Goal: Task Accomplishment & Management: Manage account settings

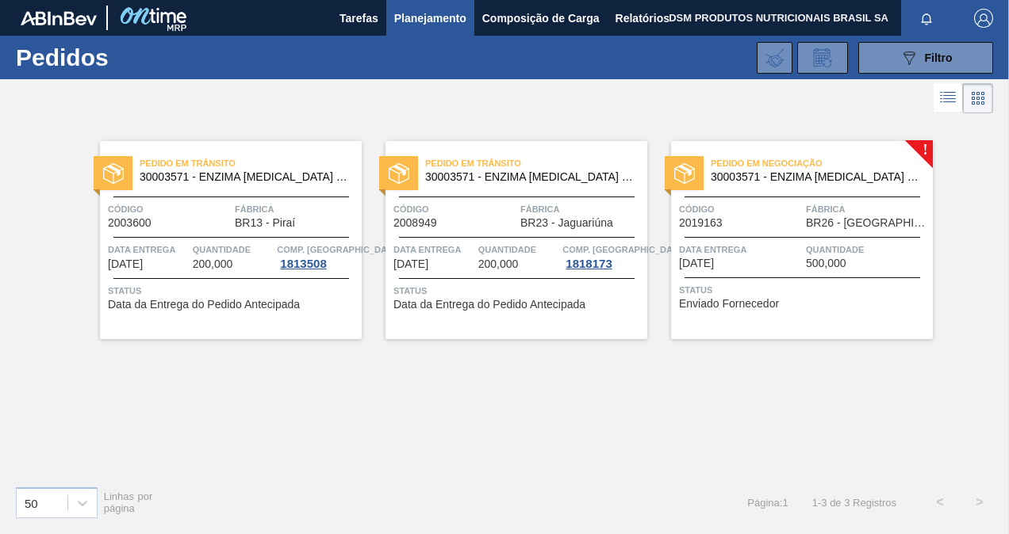
drag, startPoint x: 0, startPoint y: 0, endPoint x: 420, endPoint y: 3, distance: 420.3
click at [371, 16] on span "Tarefas" at bounding box center [358, 18] width 39 height 19
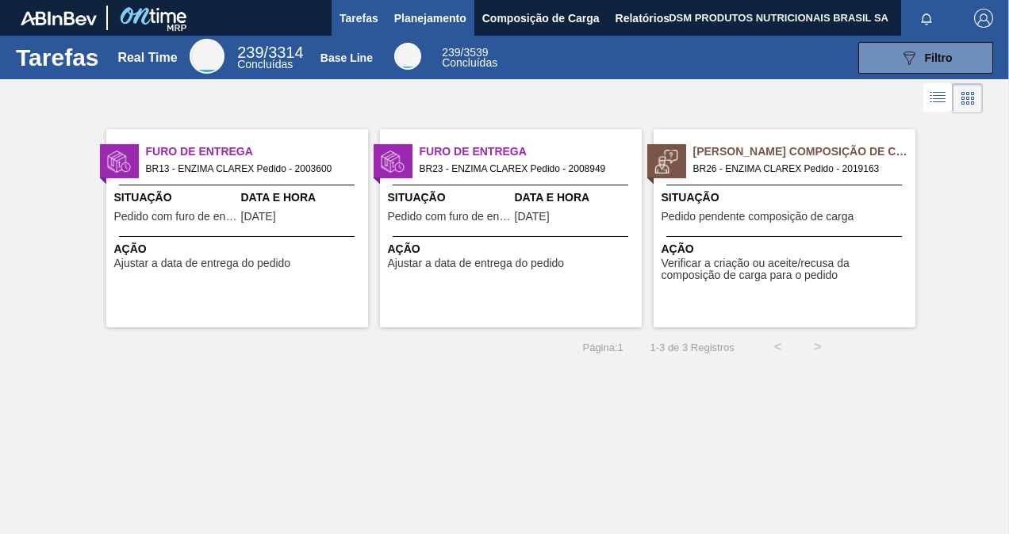
click at [441, 17] on span "Planejamento" at bounding box center [430, 18] width 72 height 19
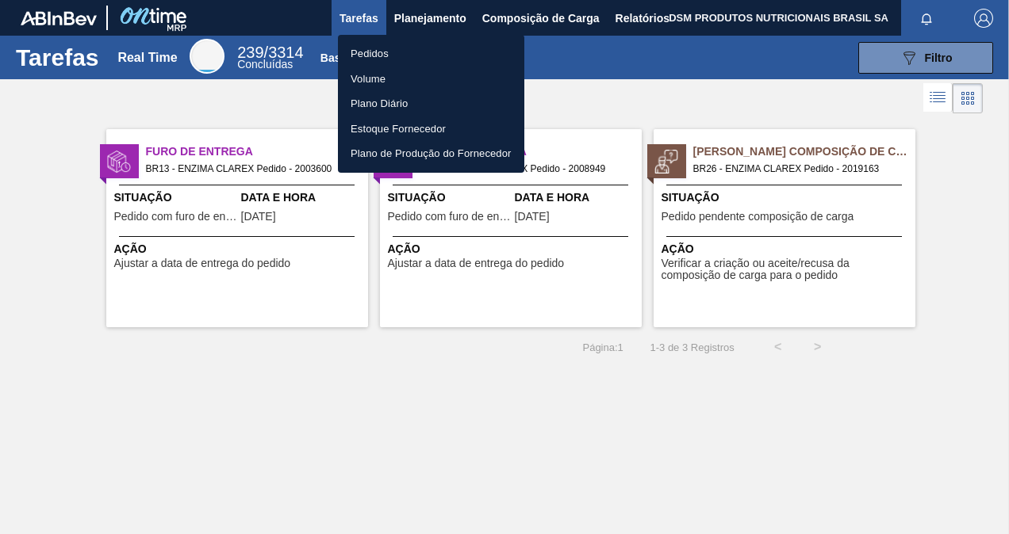
click at [429, 52] on li "Pedidos" at bounding box center [431, 53] width 186 height 25
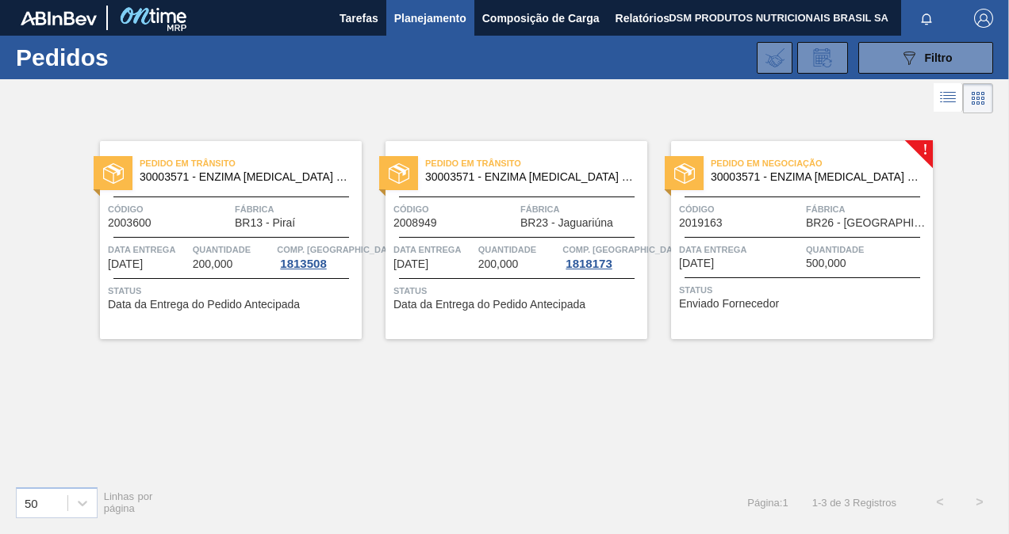
click at [757, 243] on span "Data entrega" at bounding box center [740, 250] width 123 height 16
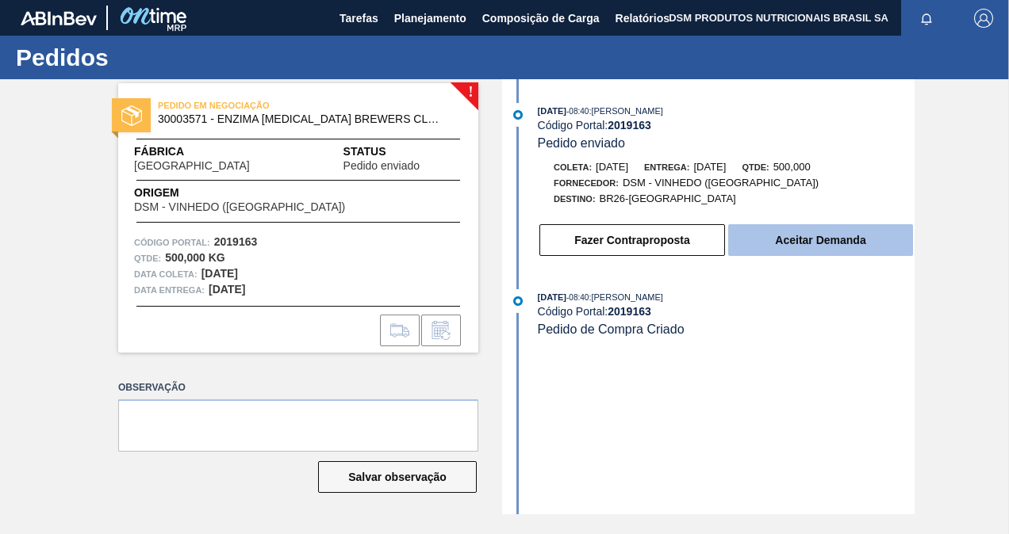
click at [807, 236] on button "Aceitar Demanda" at bounding box center [820, 240] width 185 height 32
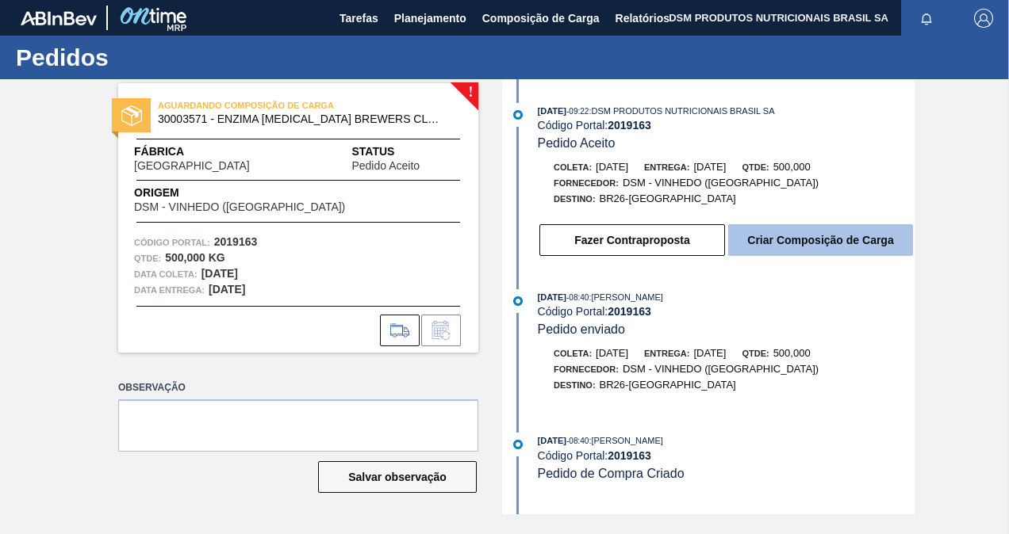
click at [798, 246] on button "Criar Composição de Carga" at bounding box center [820, 240] width 185 height 32
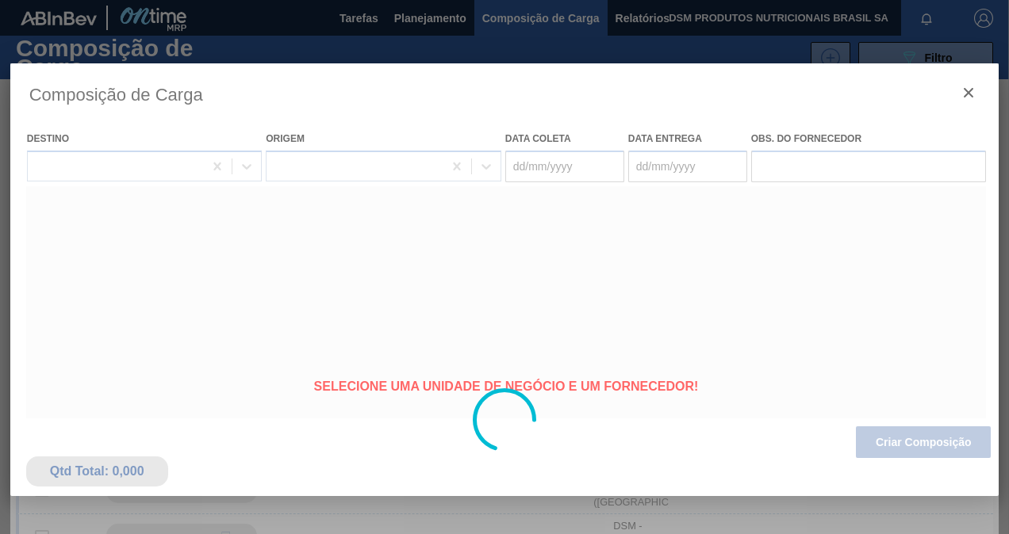
type coleta "[DATE]"
type entrega "[DATE]"
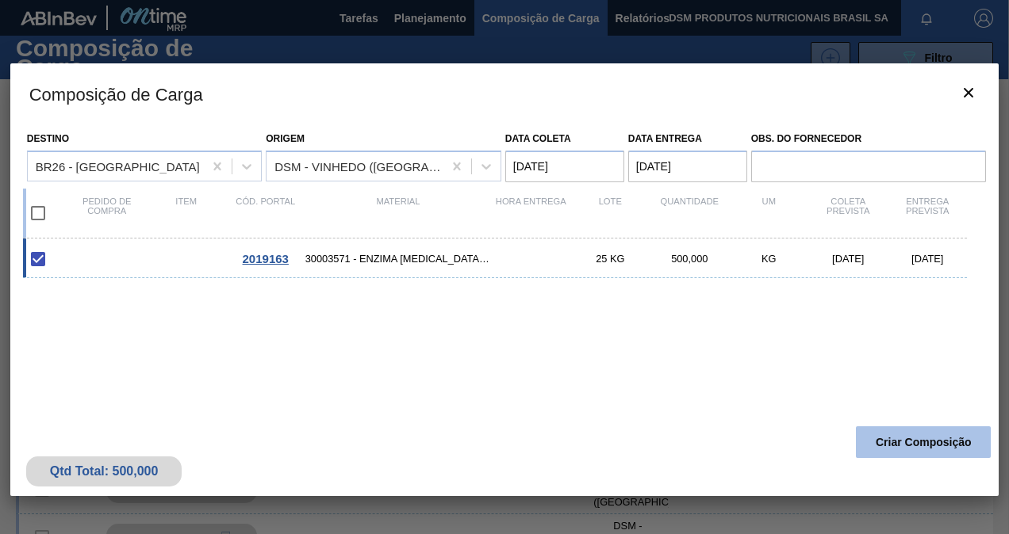
click at [908, 442] on button "Criar Composição" at bounding box center [923, 443] width 135 height 32
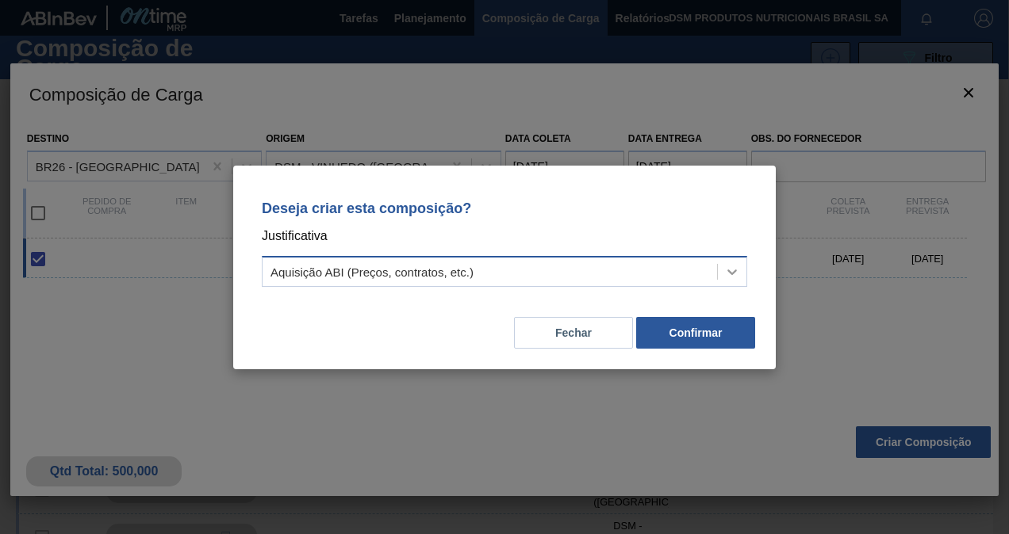
click at [726, 262] on div at bounding box center [732, 272] width 29 height 29
click at [849, 257] on div "Deseja criar esta composição? Justificativa Aquisição ABI (Preços, contratos, e…" at bounding box center [504, 267] width 1009 height 534
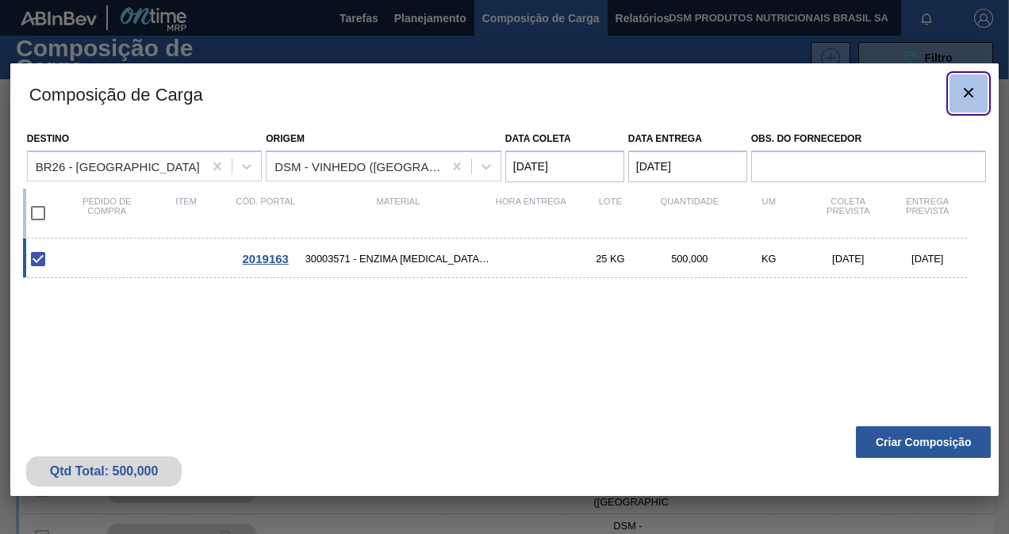
click at [971, 92] on icon "botão de ícone" at bounding box center [968, 92] width 19 height 19
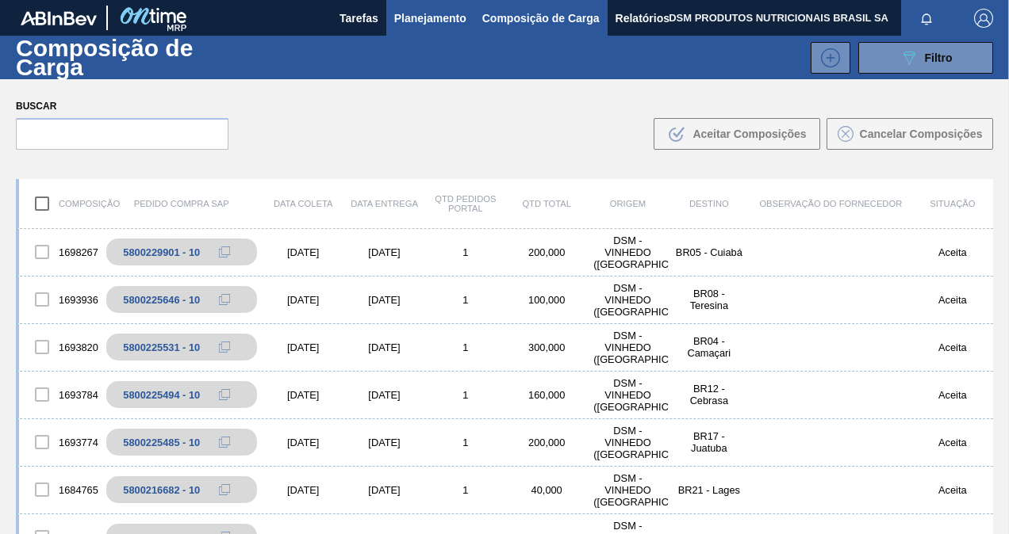
click at [440, 27] on span "Planejamento" at bounding box center [430, 18] width 72 height 19
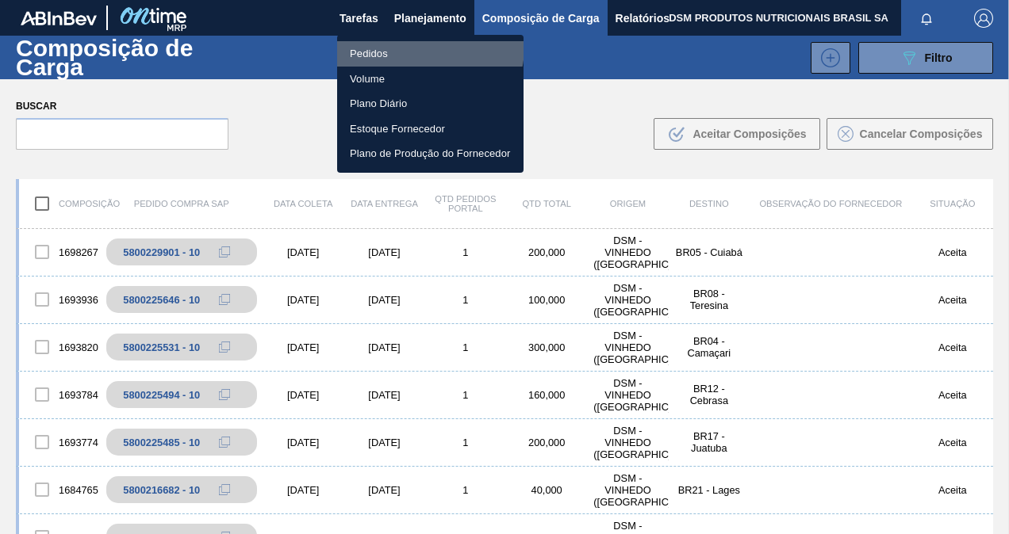
click at [420, 46] on li "Pedidos" at bounding box center [430, 53] width 186 height 25
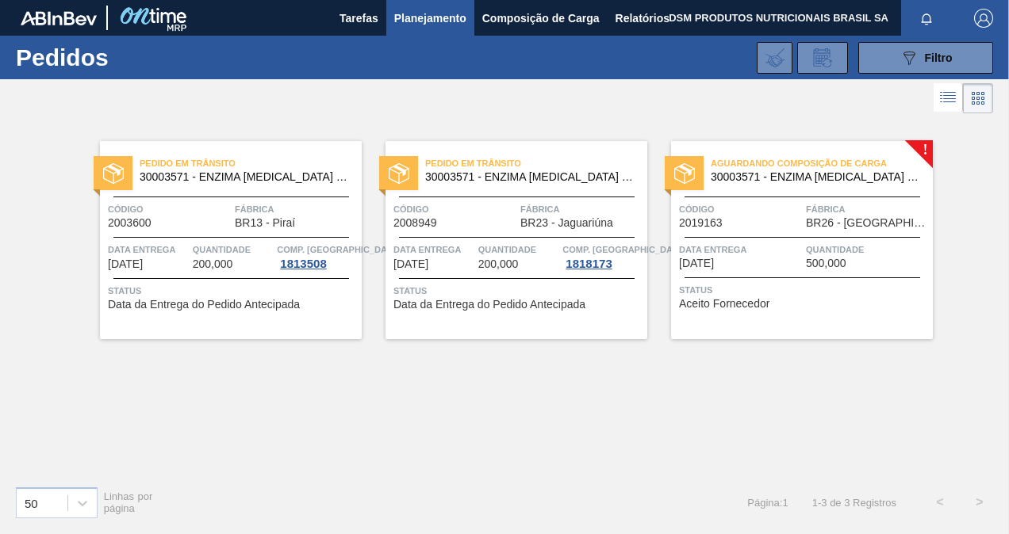
click at [773, 261] on div "Data entrega 05/09/2025" at bounding box center [740, 256] width 123 height 28
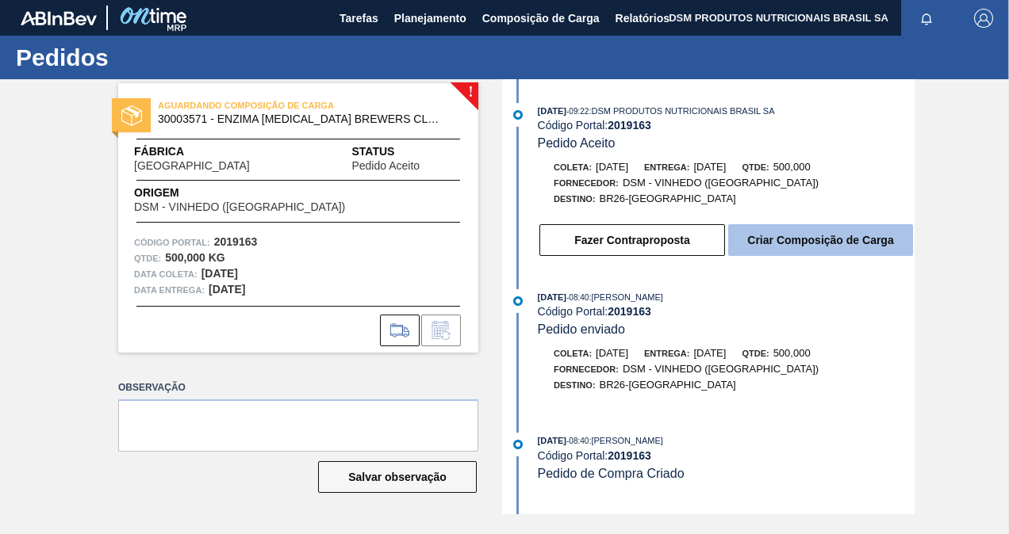
click at [790, 244] on button "Criar Composição de Carga" at bounding box center [820, 240] width 185 height 32
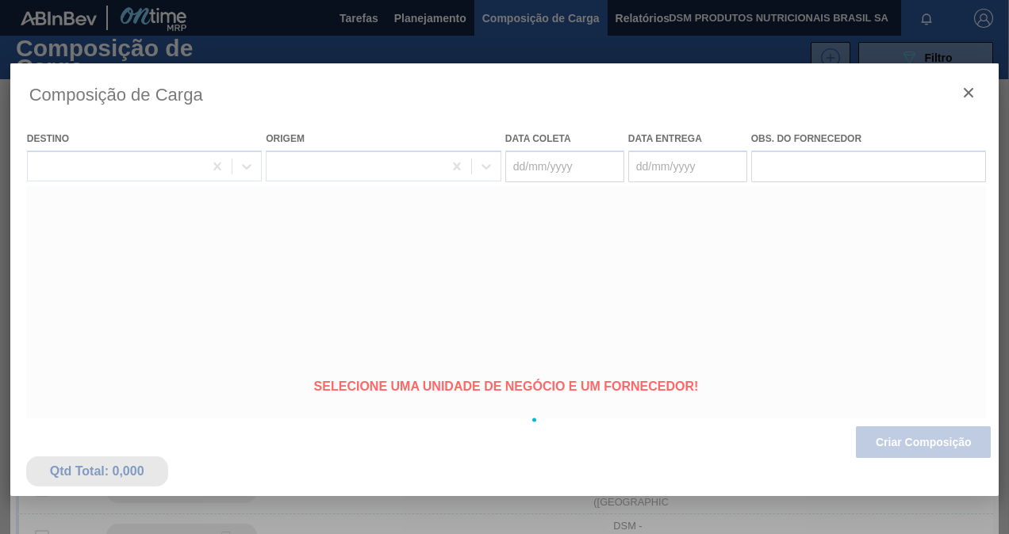
type coleta "[DATE]"
type entrega "[DATE]"
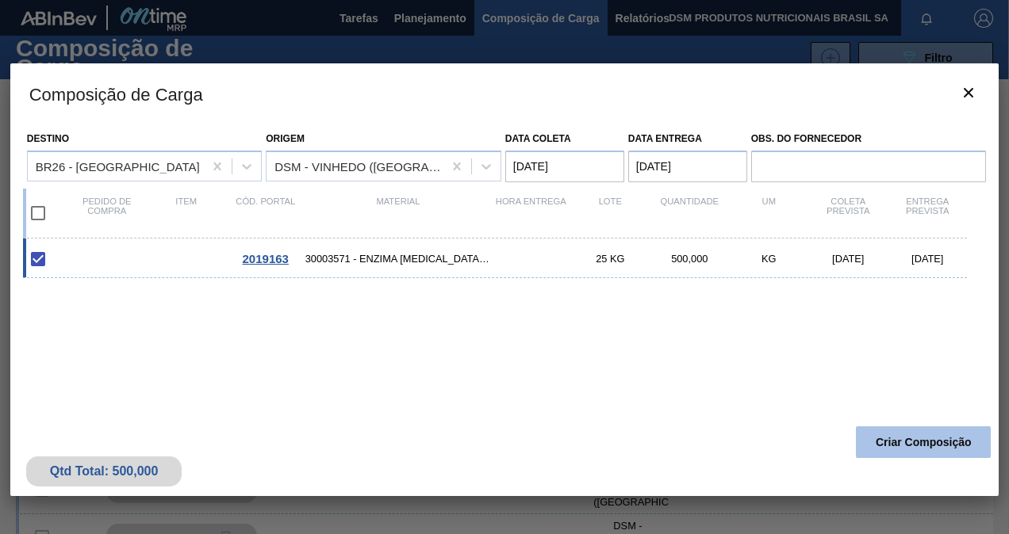
drag, startPoint x: 917, startPoint y: 441, endPoint x: 914, endPoint y: 449, distance: 8.5
click at [914, 449] on button "Criar Composição" at bounding box center [923, 443] width 135 height 32
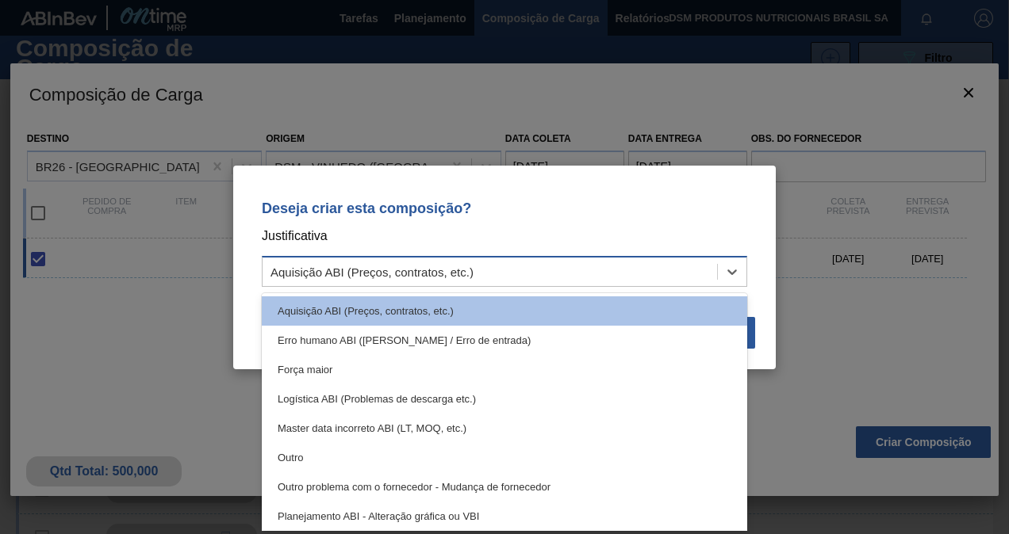
click at [577, 268] on div "Aquisição ABI (Preços, contratos, etc.)" at bounding box center [489, 271] width 454 height 23
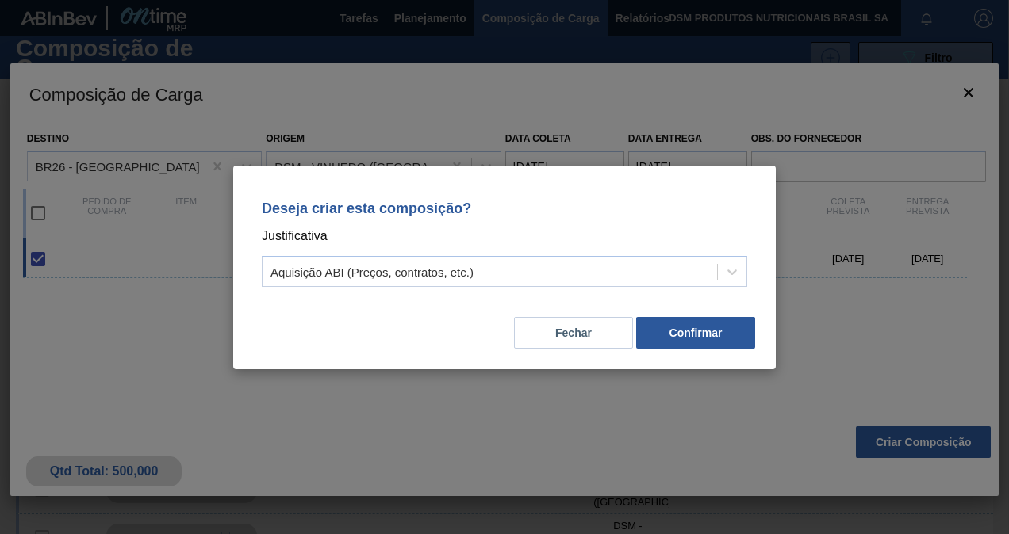
click at [586, 220] on div "Deseja criar esta composição? Justificativa Aquisição ABI (Preços, contratos, e…" at bounding box center [504, 241] width 504 height 112
click at [734, 278] on icon at bounding box center [732, 272] width 16 height 16
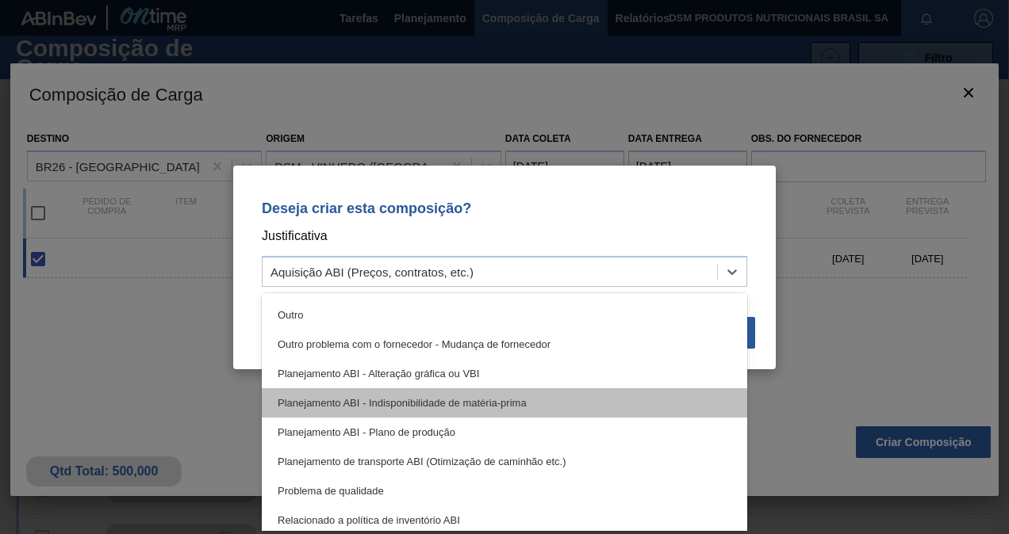
scroll to position [138, 0]
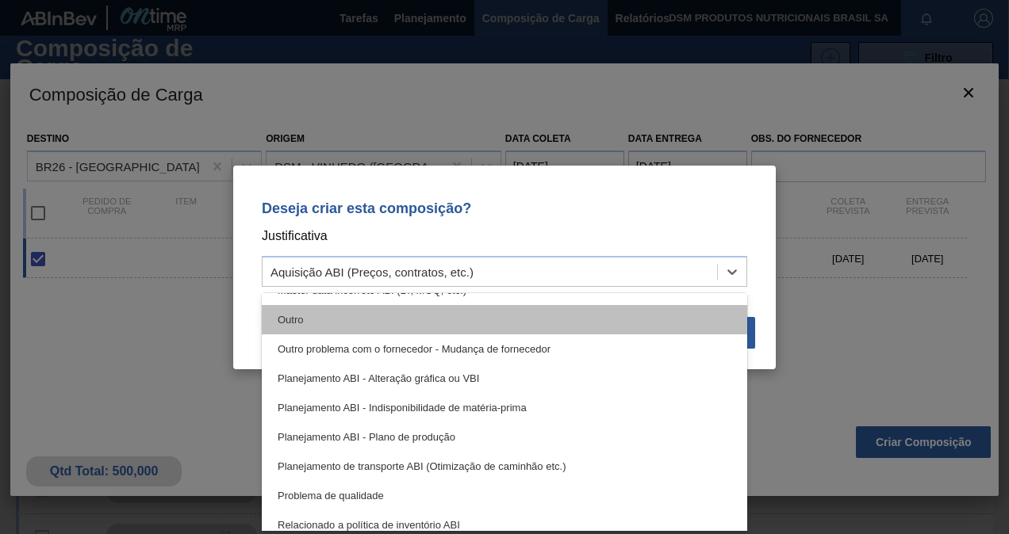
click at [330, 324] on div "Outro" at bounding box center [504, 319] width 485 height 29
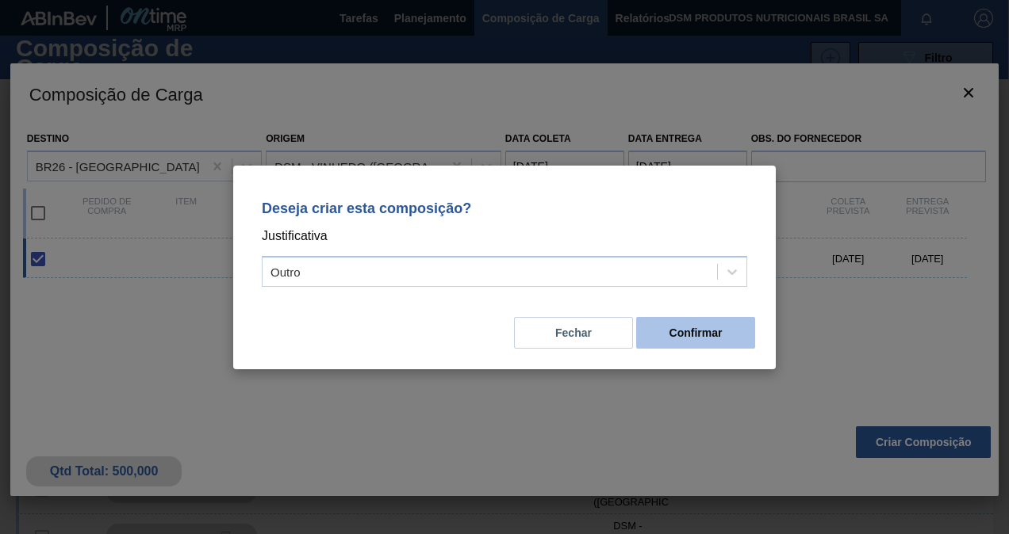
click at [707, 333] on button "Confirmar" at bounding box center [695, 333] width 119 height 32
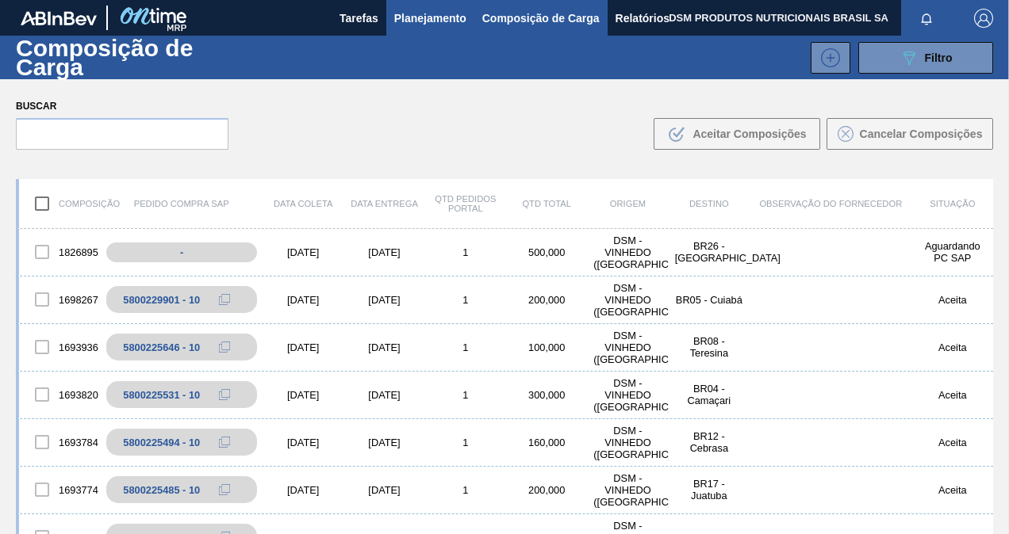
click at [446, 21] on span "Planejamento" at bounding box center [430, 18] width 72 height 19
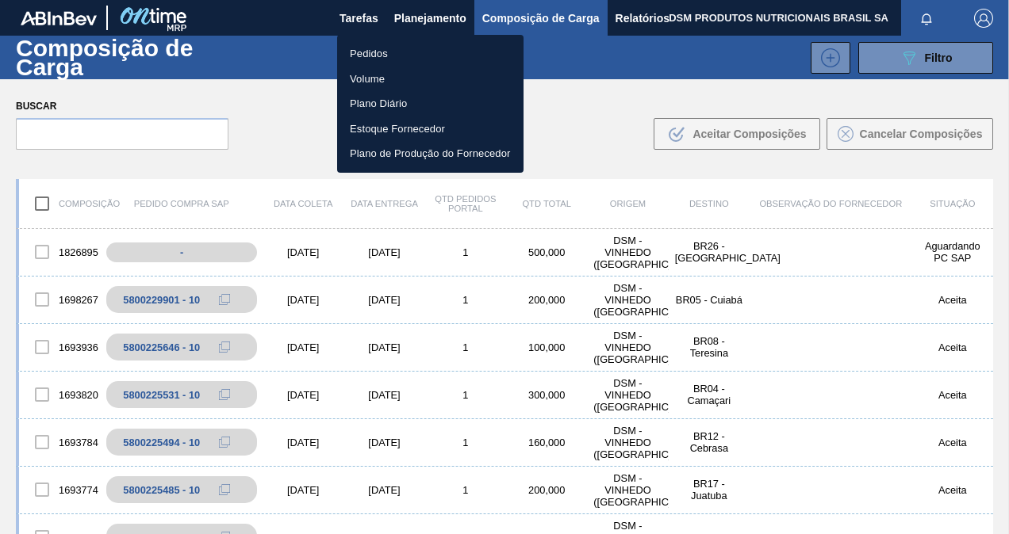
click at [398, 46] on li "Pedidos" at bounding box center [430, 53] width 186 height 25
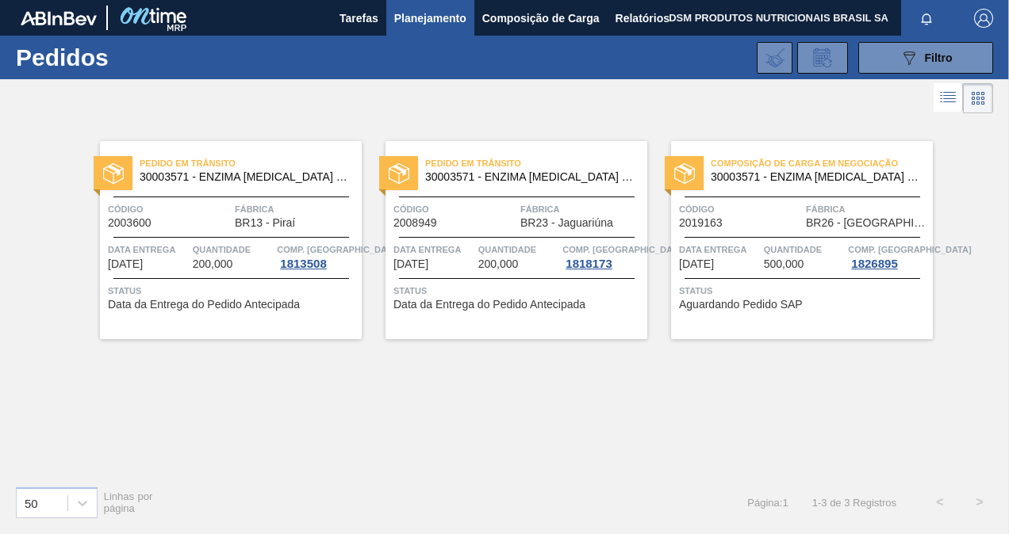
click at [769, 294] on span "Status" at bounding box center [804, 291] width 250 height 16
click at [782, 300] on span "Aguardando Pedido SAP" at bounding box center [741, 305] width 124 height 12
click at [194, 103] on div at bounding box center [504, 98] width 1009 height 38
click at [779, 281] on div "Composição de Carga em Negociação 30003571 - ENZIMA [MEDICAL_DATA] BREWERS CLAR…" at bounding box center [802, 240] width 262 height 198
click at [749, 239] on div "Composição de Carga em Negociação 30003571 - ENZIMA [MEDICAL_DATA] BREWERS CLAR…" at bounding box center [802, 240] width 262 height 198
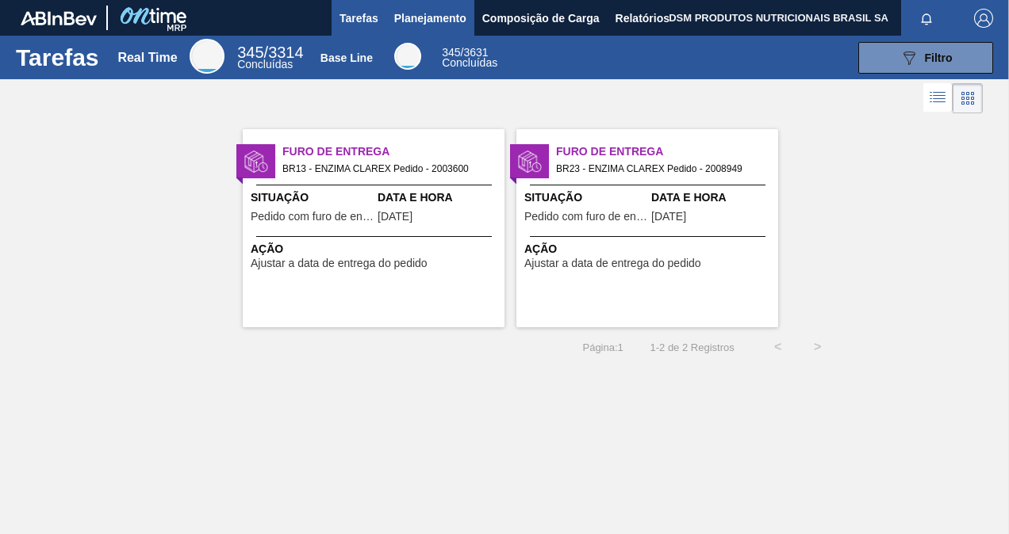
click at [417, 13] on span "Planejamento" at bounding box center [430, 18] width 72 height 19
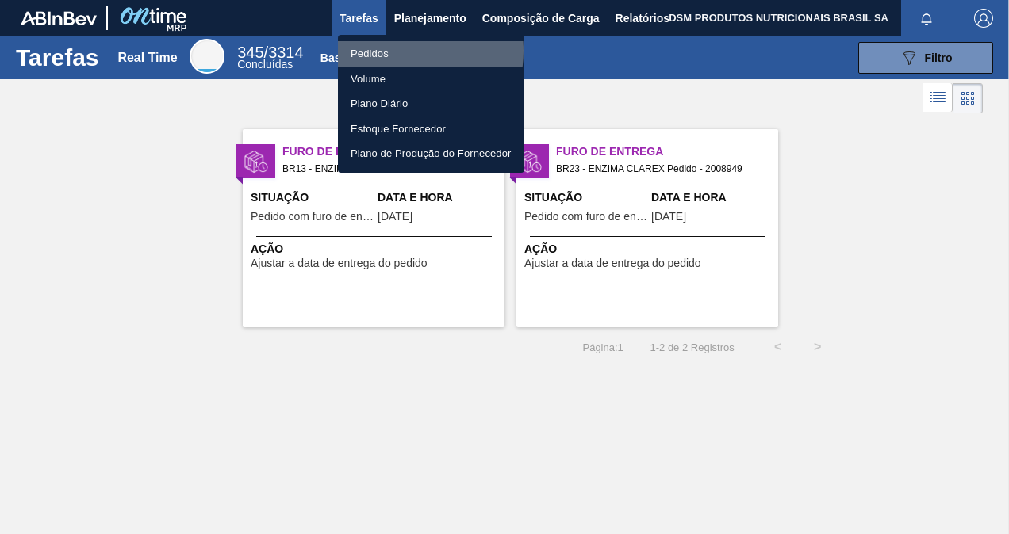
click at [392, 51] on li "Pedidos" at bounding box center [431, 53] width 186 height 25
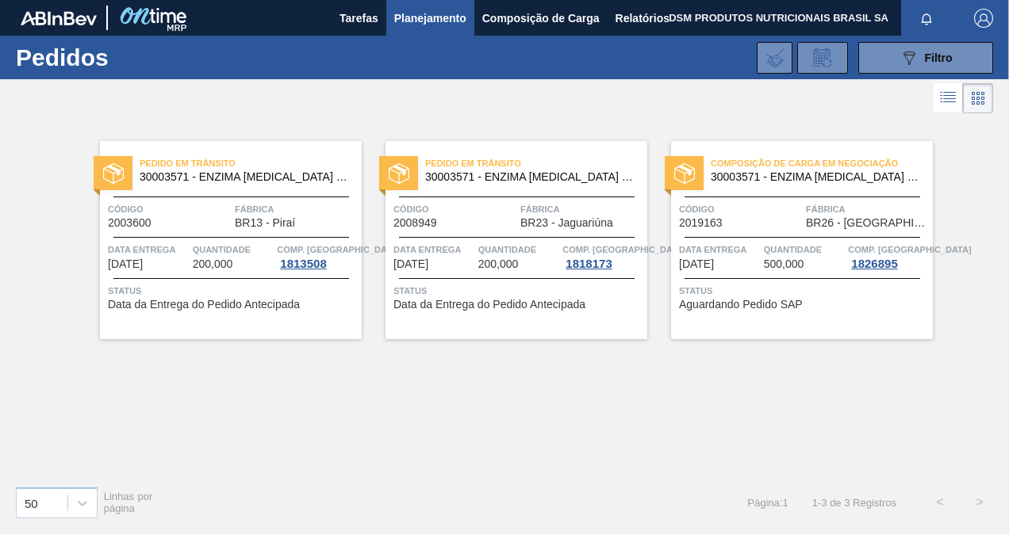
click at [780, 293] on span "Status" at bounding box center [804, 291] width 250 height 16
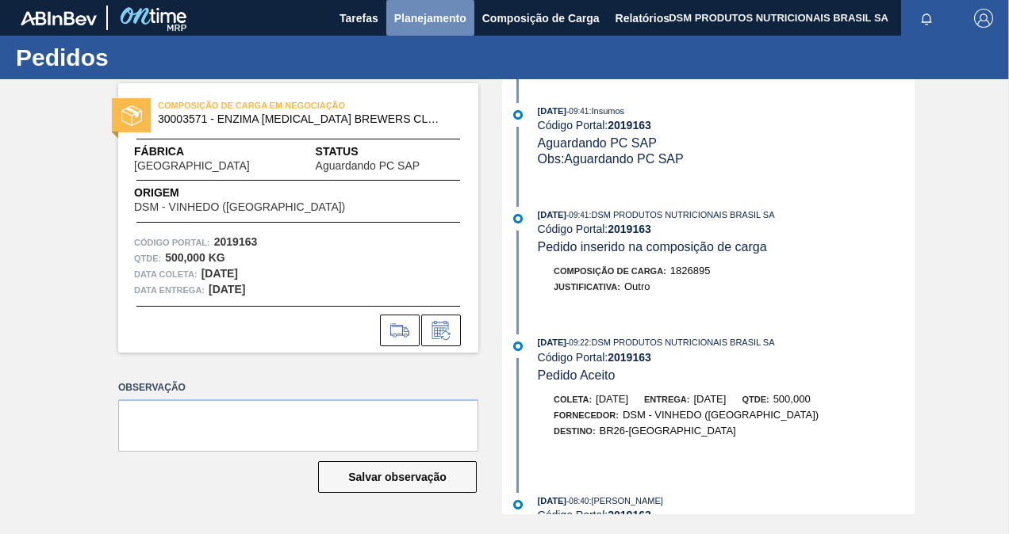
click at [423, 18] on span "Planejamento" at bounding box center [430, 18] width 72 height 19
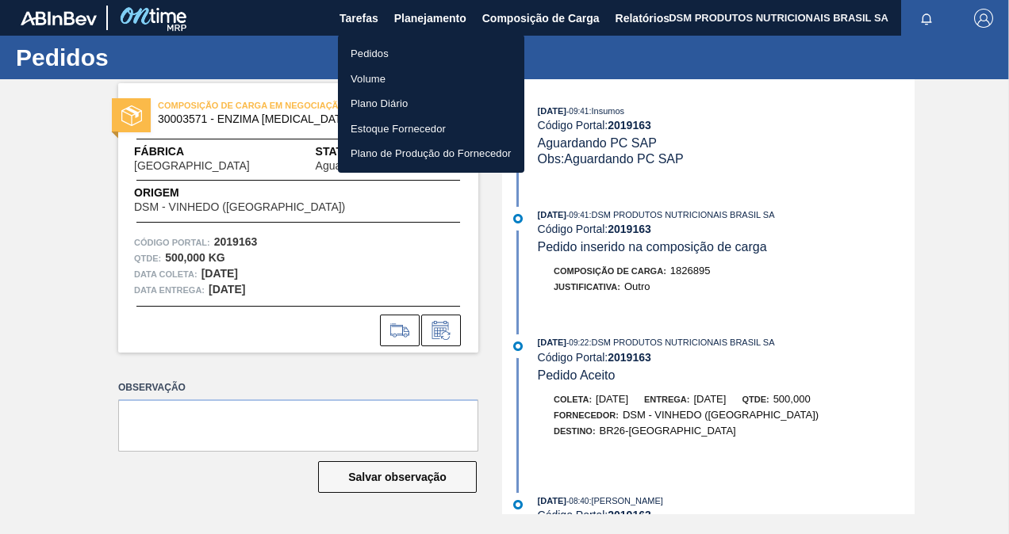
click at [412, 54] on li "Pedidos" at bounding box center [431, 53] width 186 height 25
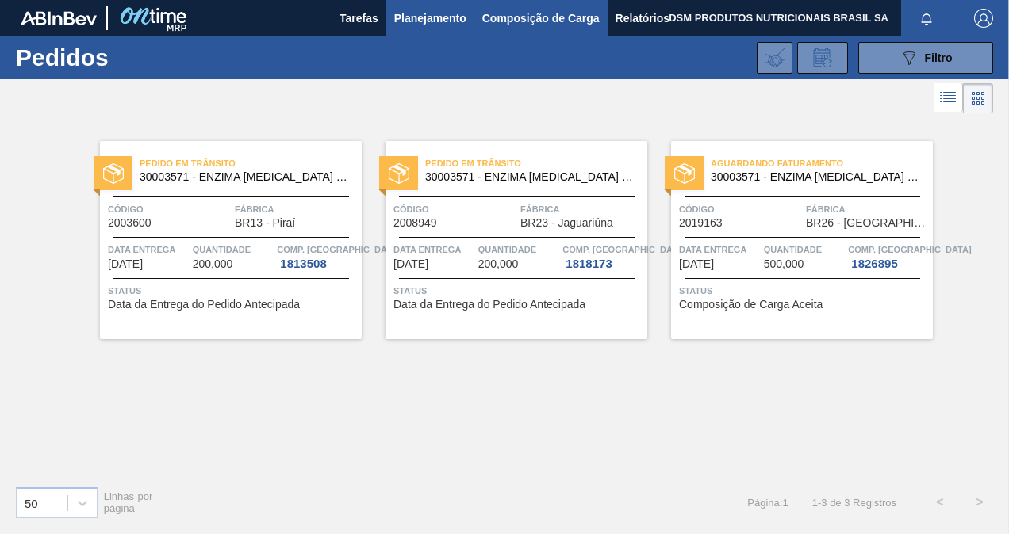
click at [496, 19] on span "Composição de Carga" at bounding box center [540, 18] width 117 height 19
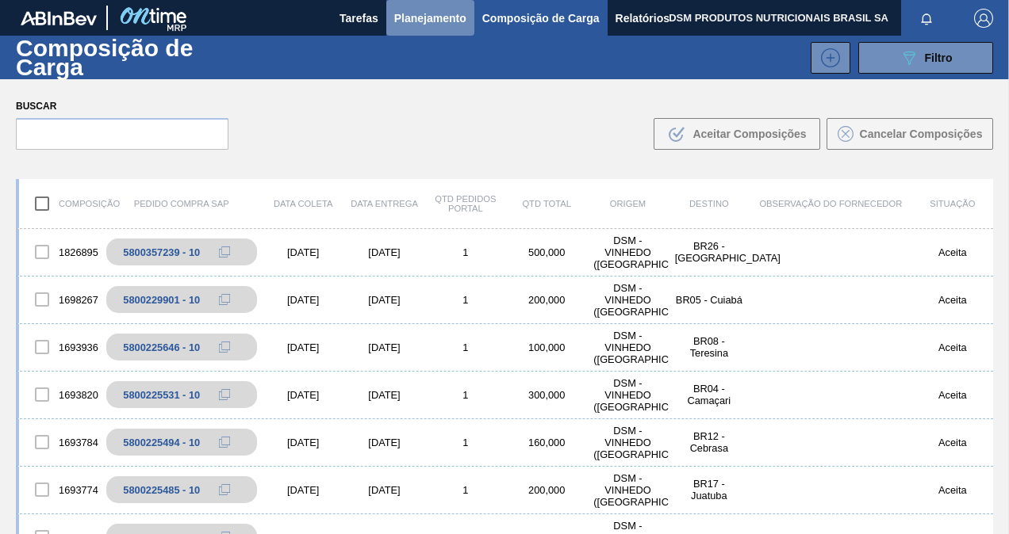
click at [422, 20] on span "Planejamento" at bounding box center [430, 18] width 72 height 19
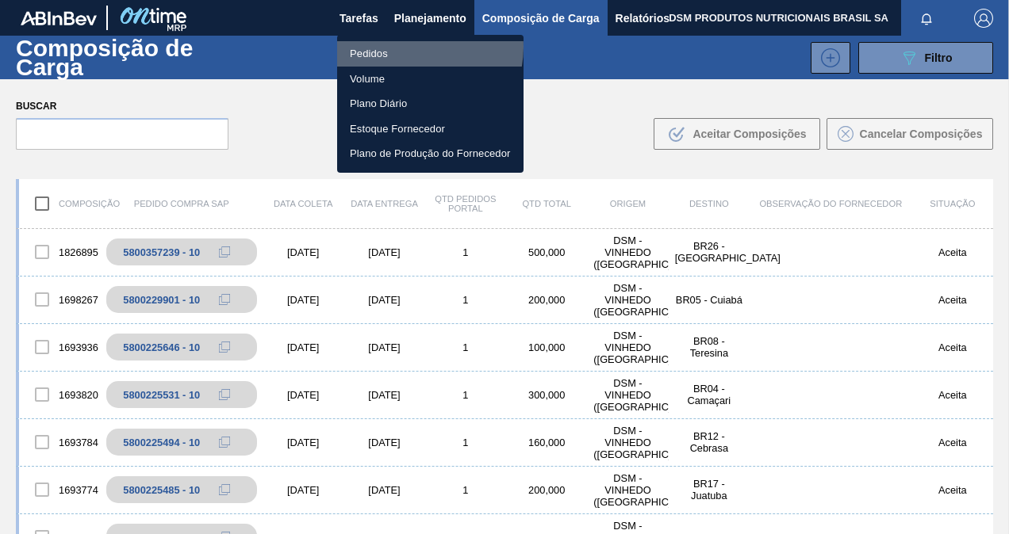
click at [408, 48] on li "Pedidos" at bounding box center [430, 53] width 186 height 25
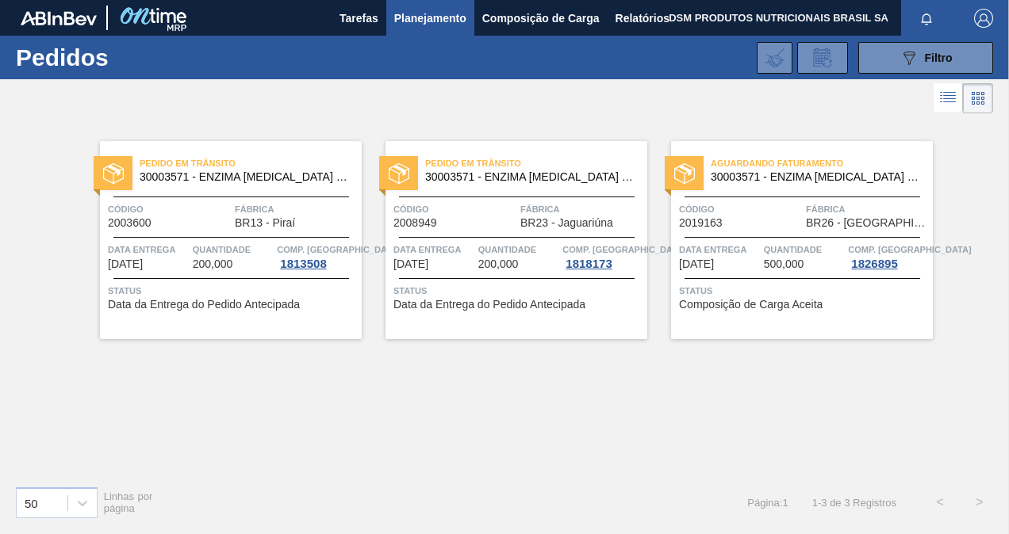
click at [745, 319] on div "Aguardando Faturamento 30003571 - ENZIMA [MEDICAL_DATA] BREWERS CLAREX Código 2…" at bounding box center [802, 240] width 262 height 198
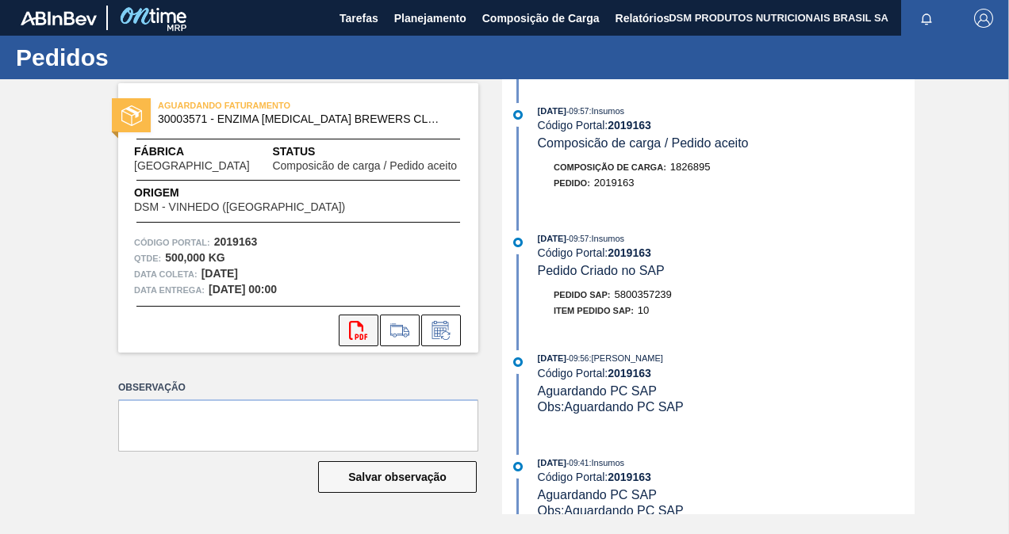
click at [349, 328] on icon at bounding box center [358, 330] width 18 height 19
